Goal: Task Accomplishment & Management: Use online tool/utility

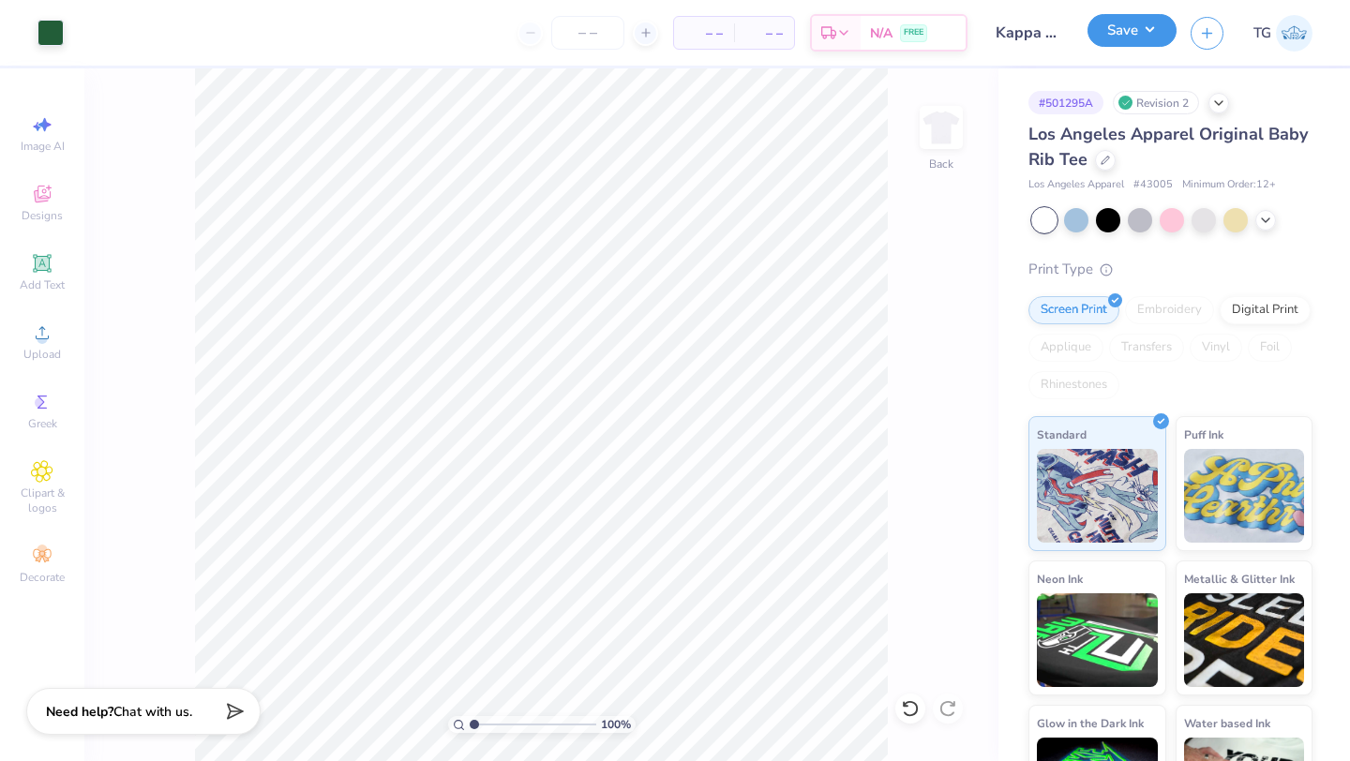
click at [1145, 23] on button "Save" at bounding box center [1131, 30] width 89 height 33
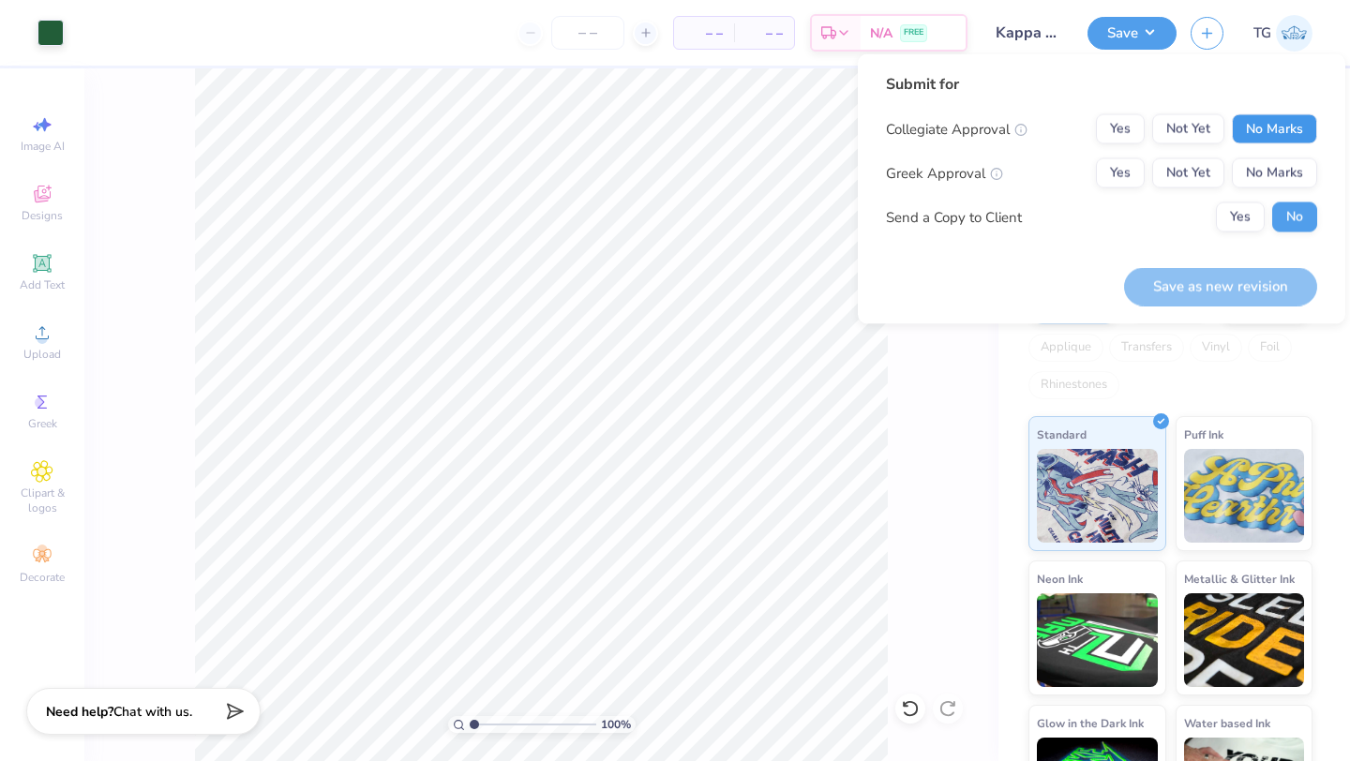
click at [1266, 124] on button "No Marks" at bounding box center [1274, 129] width 85 height 30
click at [1121, 172] on button "Yes" at bounding box center [1120, 173] width 49 height 30
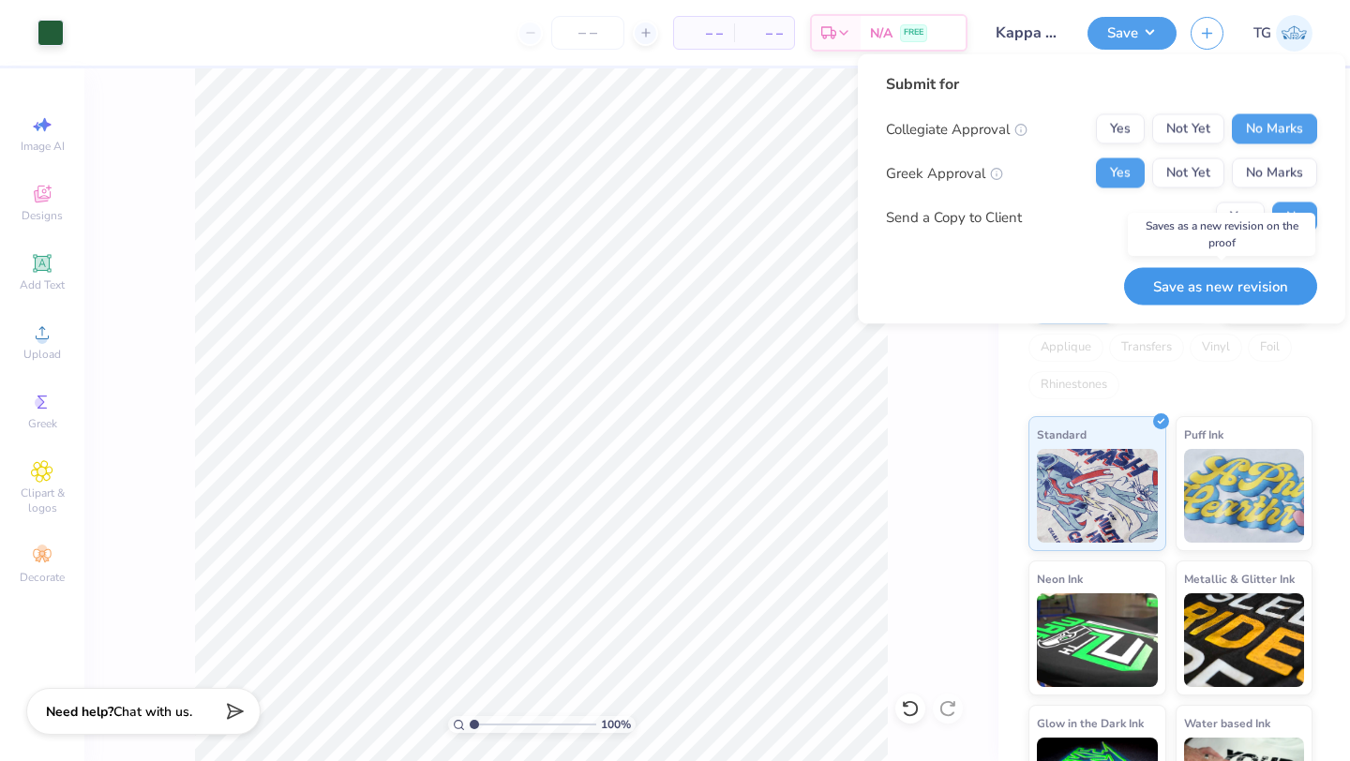
click at [1232, 285] on button "Save as new revision" at bounding box center [1220, 286] width 193 height 38
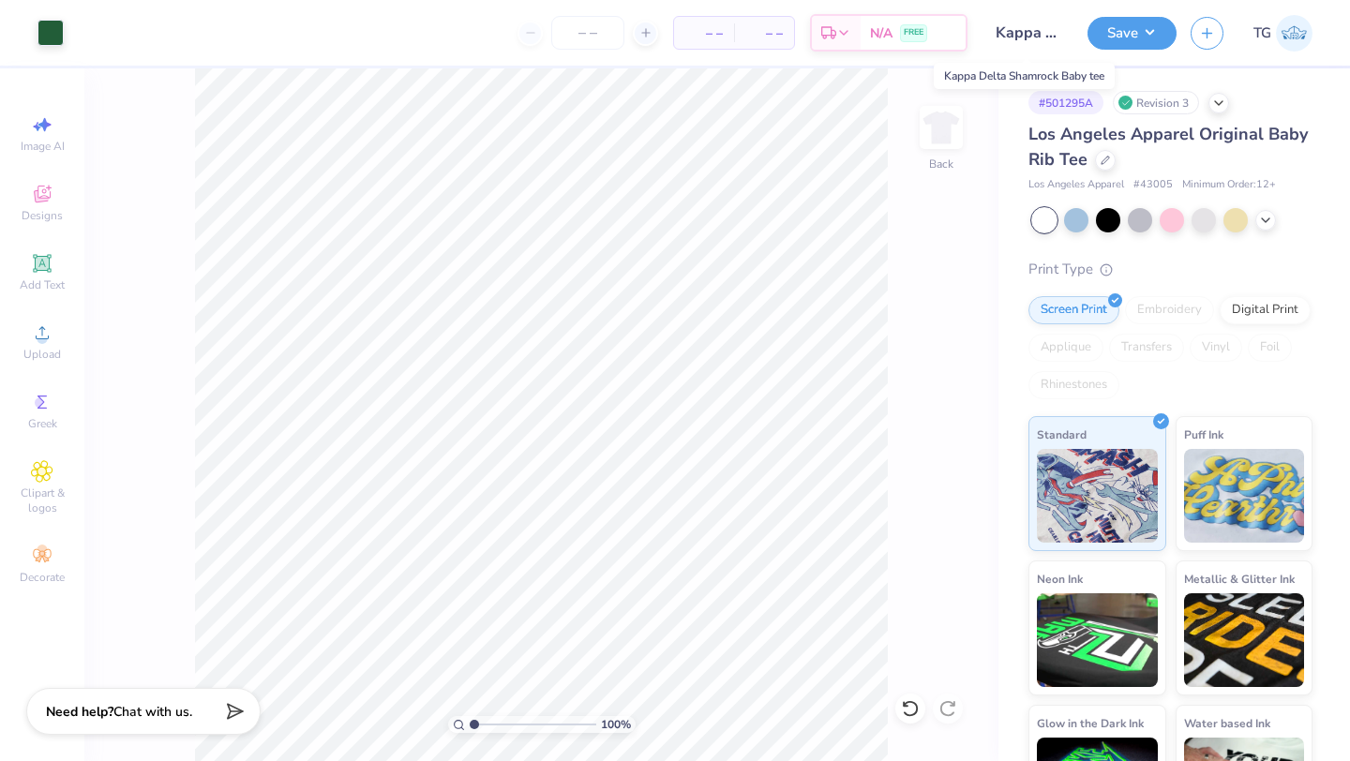
click at [1024, 33] on input "Kappa Delta Shamrock Baby tee" at bounding box center [1027, 32] width 92 height 37
click at [1122, 22] on button "Save" at bounding box center [1131, 30] width 89 height 33
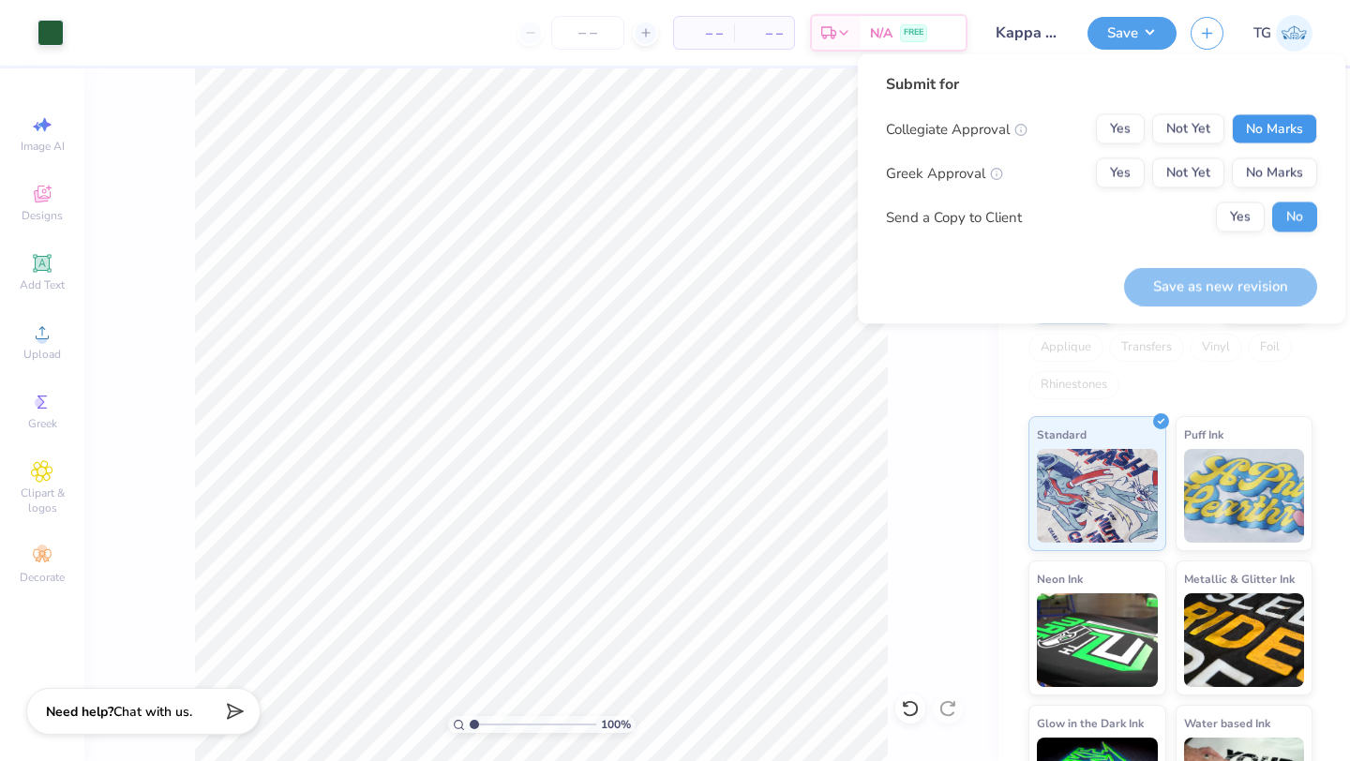
click at [1281, 134] on button "No Marks" at bounding box center [1274, 129] width 85 height 30
click at [1126, 171] on button "Yes" at bounding box center [1120, 173] width 49 height 30
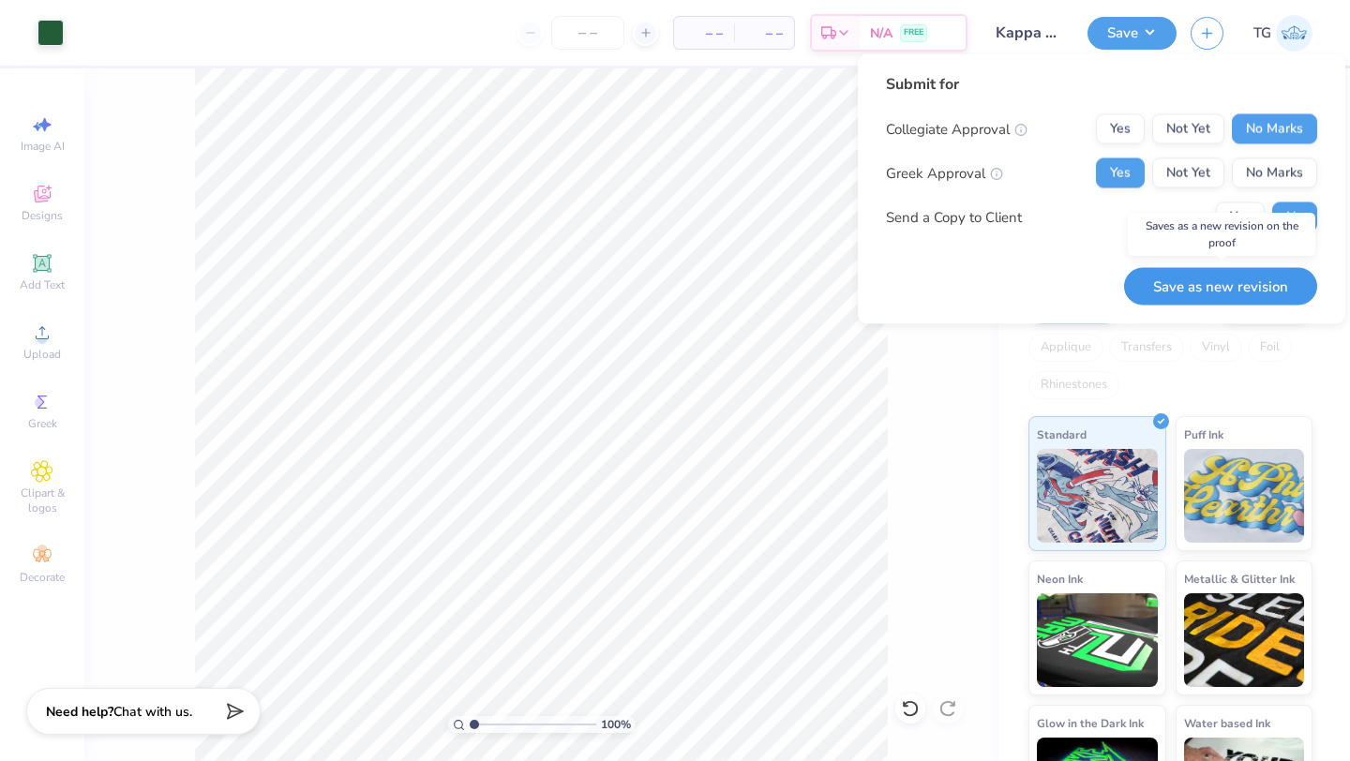
click at [1194, 286] on button "Save as new revision" at bounding box center [1220, 286] width 193 height 38
